Goal: Browse casually: Explore the website without a specific task or goal

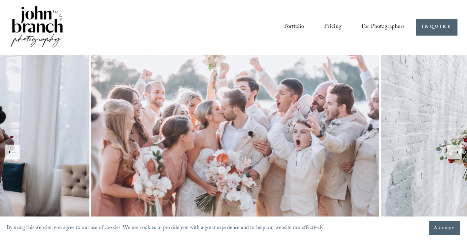
click at [456, 159] on button "Next Slide" at bounding box center [454, 152] width 15 height 15
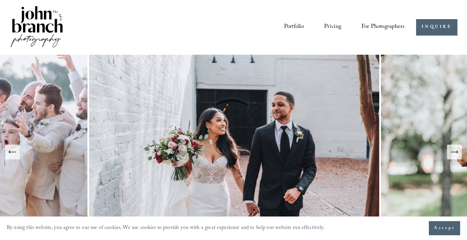
click at [456, 158] on button "Next Slide" at bounding box center [454, 152] width 15 height 15
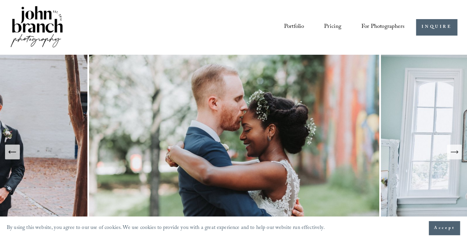
click at [456, 158] on button "Next Slide" at bounding box center [454, 152] width 15 height 15
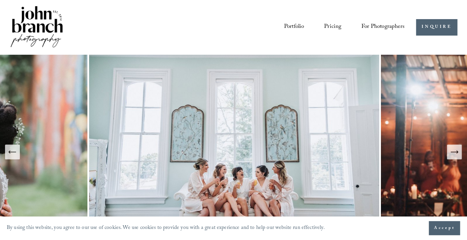
click at [456, 158] on button "Next Slide" at bounding box center [454, 152] width 15 height 15
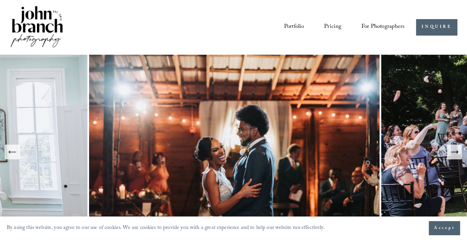
click at [439, 227] on span "Accept" at bounding box center [444, 228] width 21 height 7
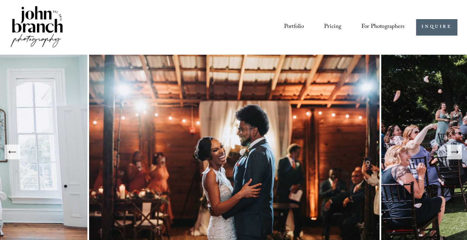
scroll to position [34, 0]
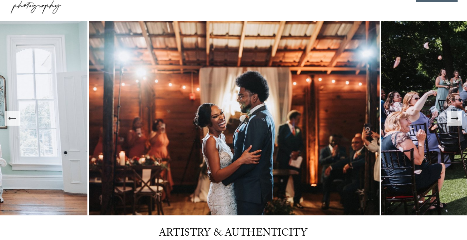
click at [457, 121] on icon "Next Slide" at bounding box center [454, 118] width 9 height 9
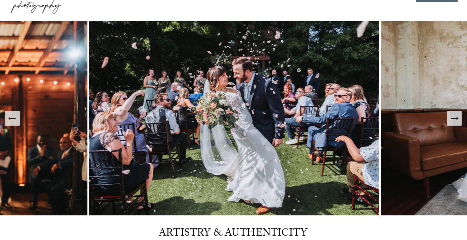
click at [457, 121] on icon "Next Slide" at bounding box center [454, 118] width 9 height 9
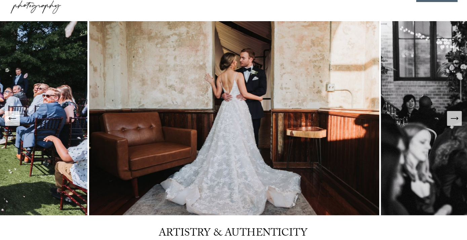
click at [457, 121] on icon "Next Slide" at bounding box center [454, 118] width 9 height 9
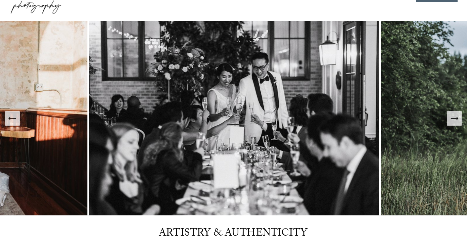
click at [457, 121] on icon "Next Slide" at bounding box center [454, 118] width 9 height 9
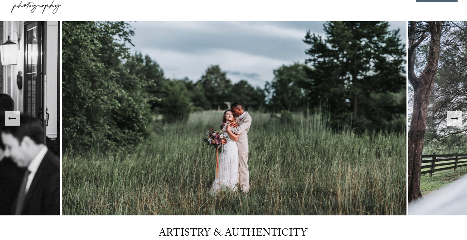
click at [457, 121] on icon "Next Slide" at bounding box center [454, 118] width 9 height 9
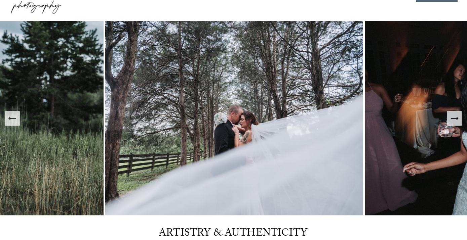
click at [457, 121] on icon "Next Slide" at bounding box center [454, 118] width 9 height 9
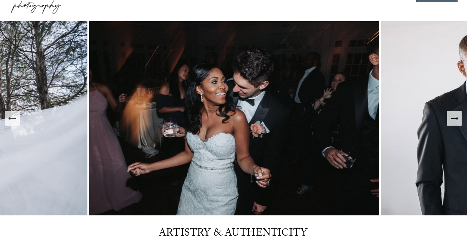
click at [457, 121] on icon "Next Slide" at bounding box center [454, 118] width 9 height 9
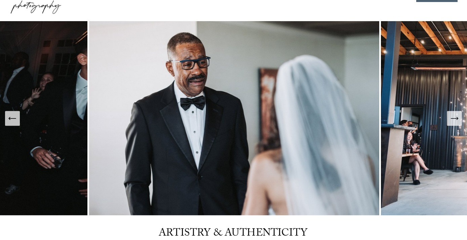
click at [457, 121] on icon "Next Slide" at bounding box center [454, 118] width 9 height 9
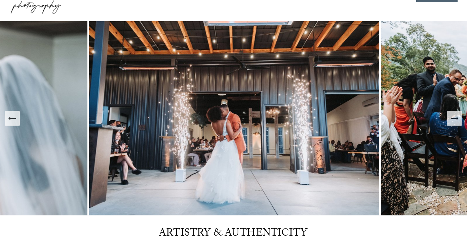
click at [457, 121] on icon "Next Slide" at bounding box center [454, 118] width 9 height 9
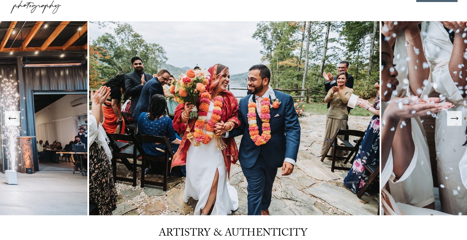
click at [457, 121] on icon "Next Slide" at bounding box center [454, 118] width 9 height 9
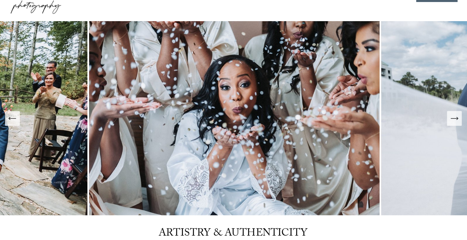
click at [457, 121] on icon "Next Slide" at bounding box center [454, 118] width 9 height 9
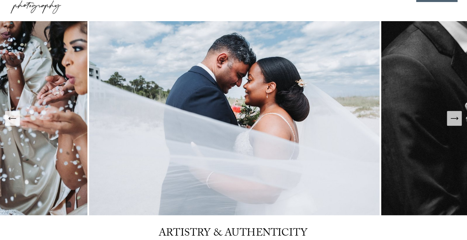
click at [457, 121] on icon "Next Slide" at bounding box center [454, 118] width 9 height 9
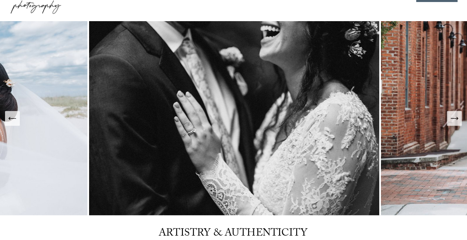
click at [457, 121] on icon "Next Slide" at bounding box center [454, 118] width 9 height 9
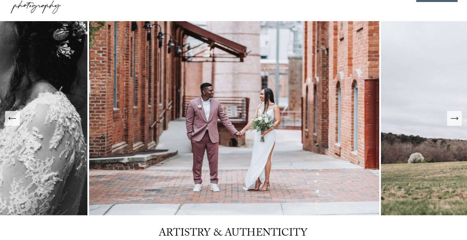
click at [457, 121] on icon "Next Slide" at bounding box center [454, 118] width 9 height 9
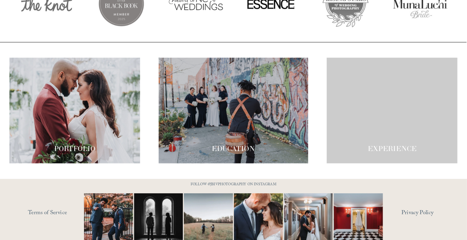
scroll to position [1158, 0]
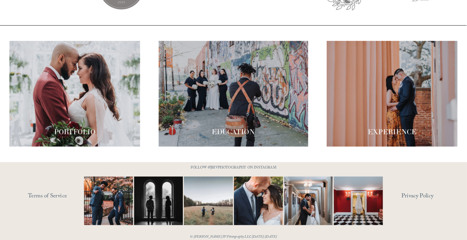
click at [246, 78] on div at bounding box center [234, 94] width 150 height 106
